Goal: Find specific page/section: Find specific page/section

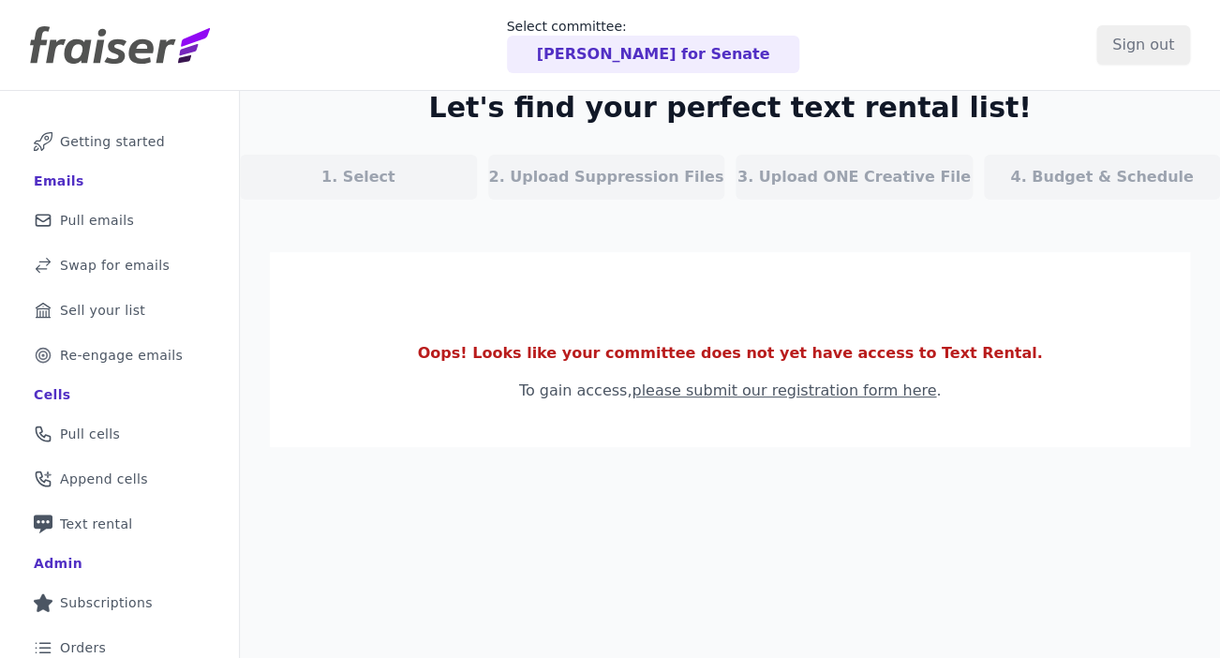
click at [665, 46] on p "Alsobrooks for Senate" at bounding box center [653, 54] width 233 height 22
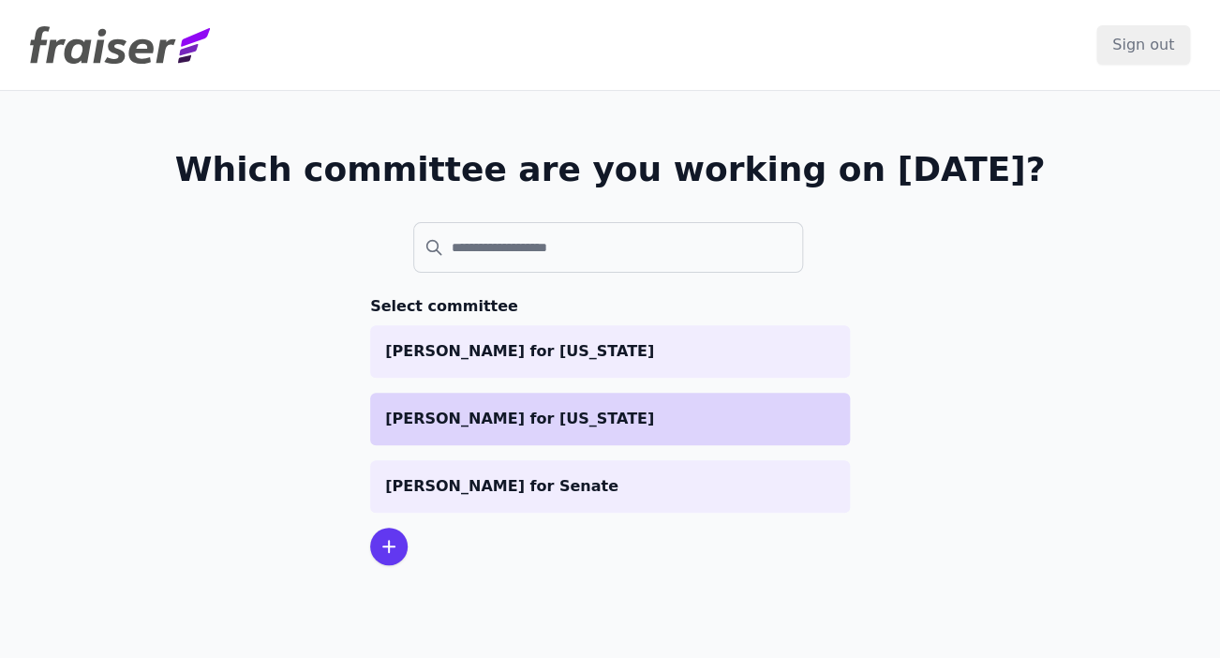
click at [540, 426] on p "[PERSON_NAME] for [US_STATE]" at bounding box center [610, 419] width 450 height 22
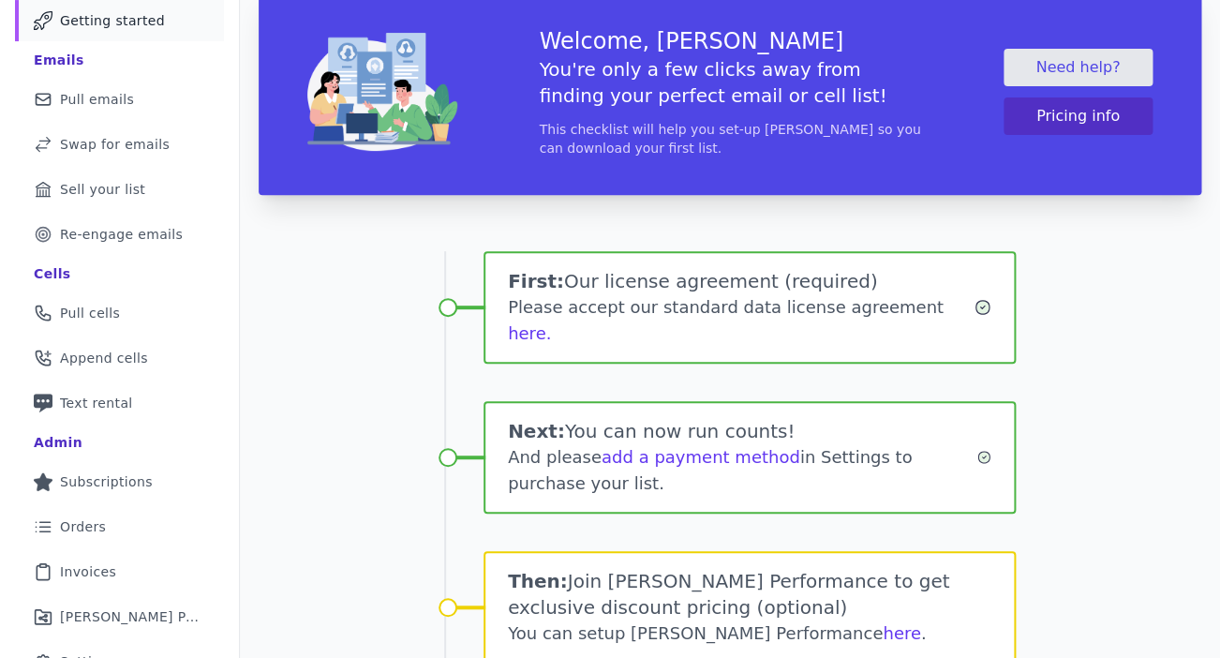
scroll to position [300, 0]
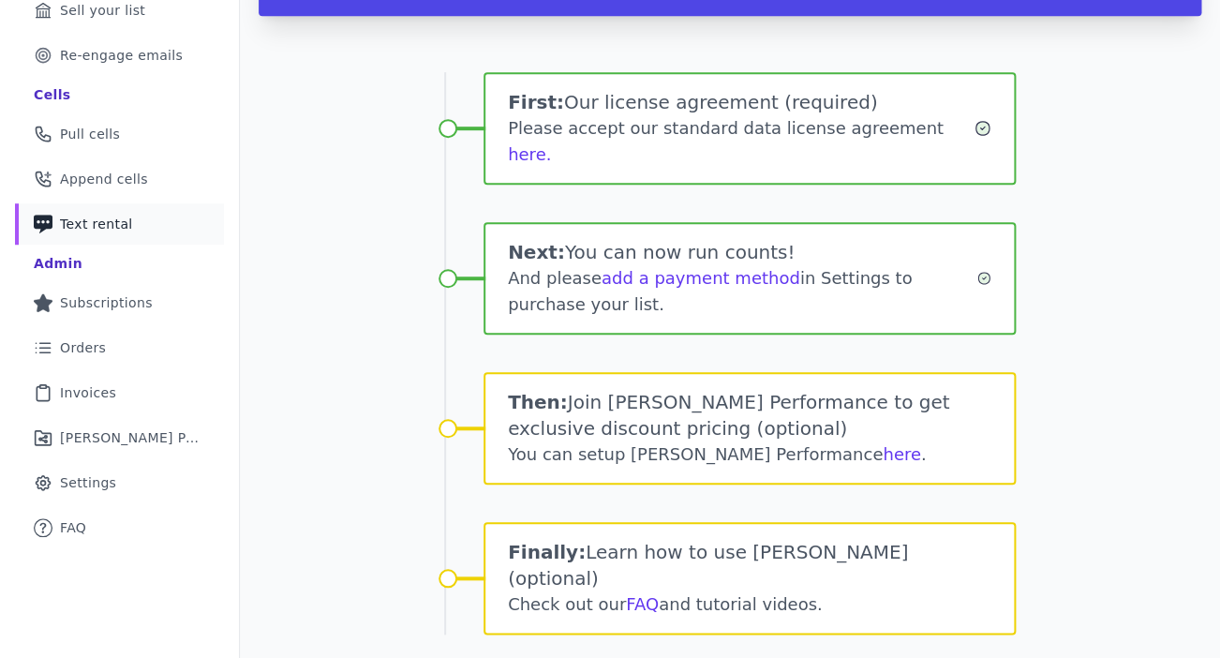
click at [104, 222] on span "Text rental" at bounding box center [96, 224] width 73 height 19
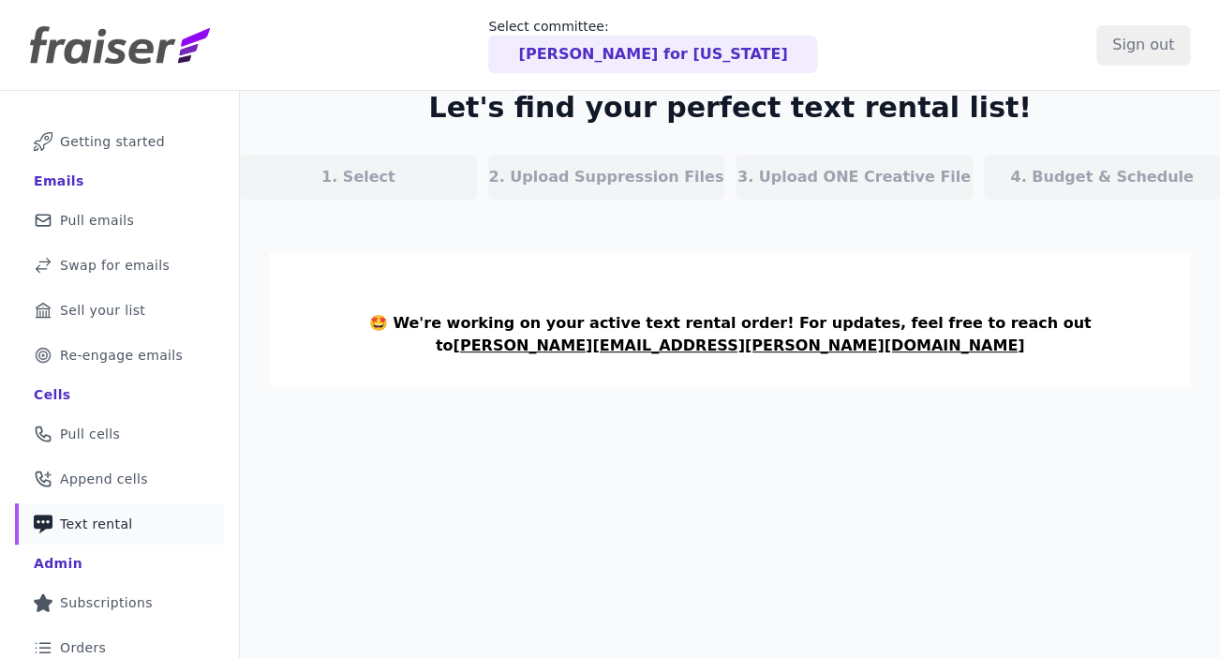
scroll to position [191, 0]
